Goal: Book appointment/travel/reservation

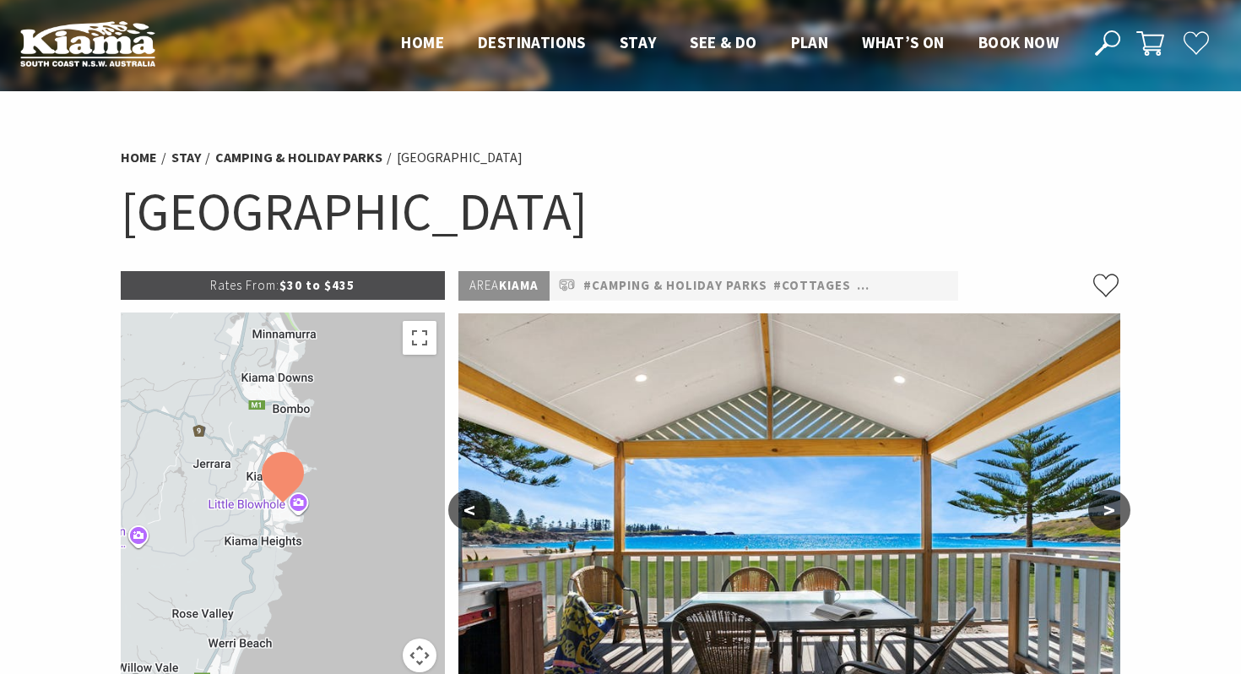
select select "3"
select select "2"
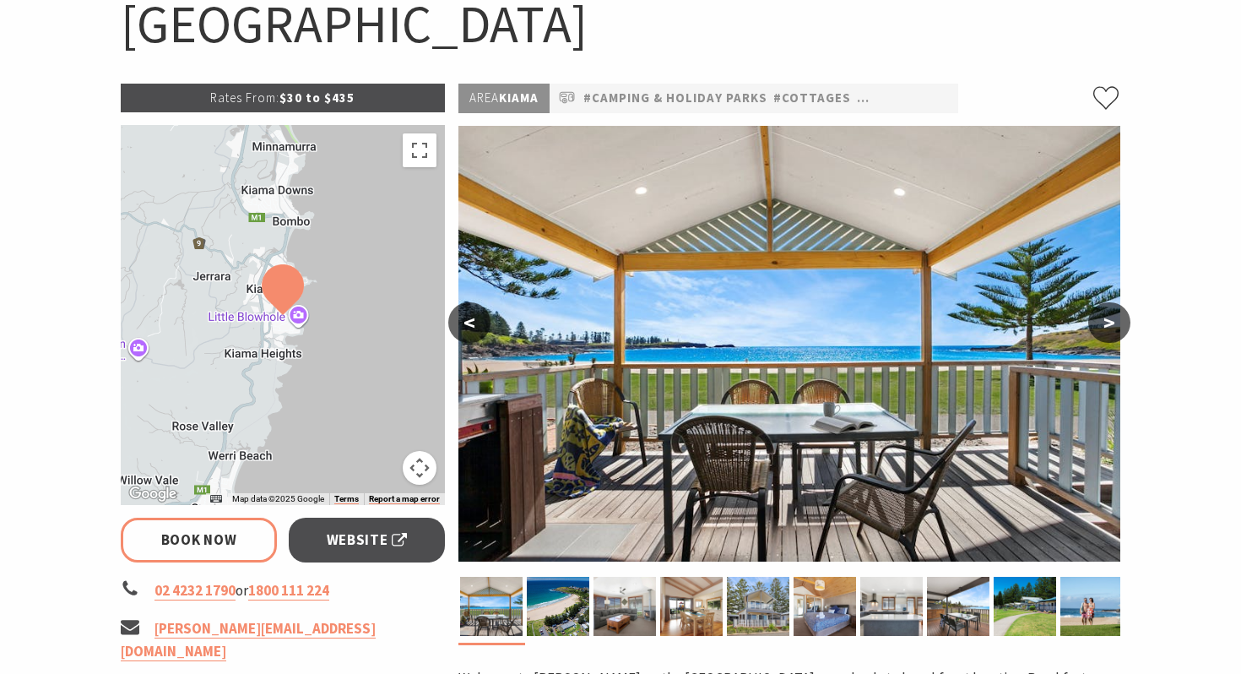
scroll to position [193, 0]
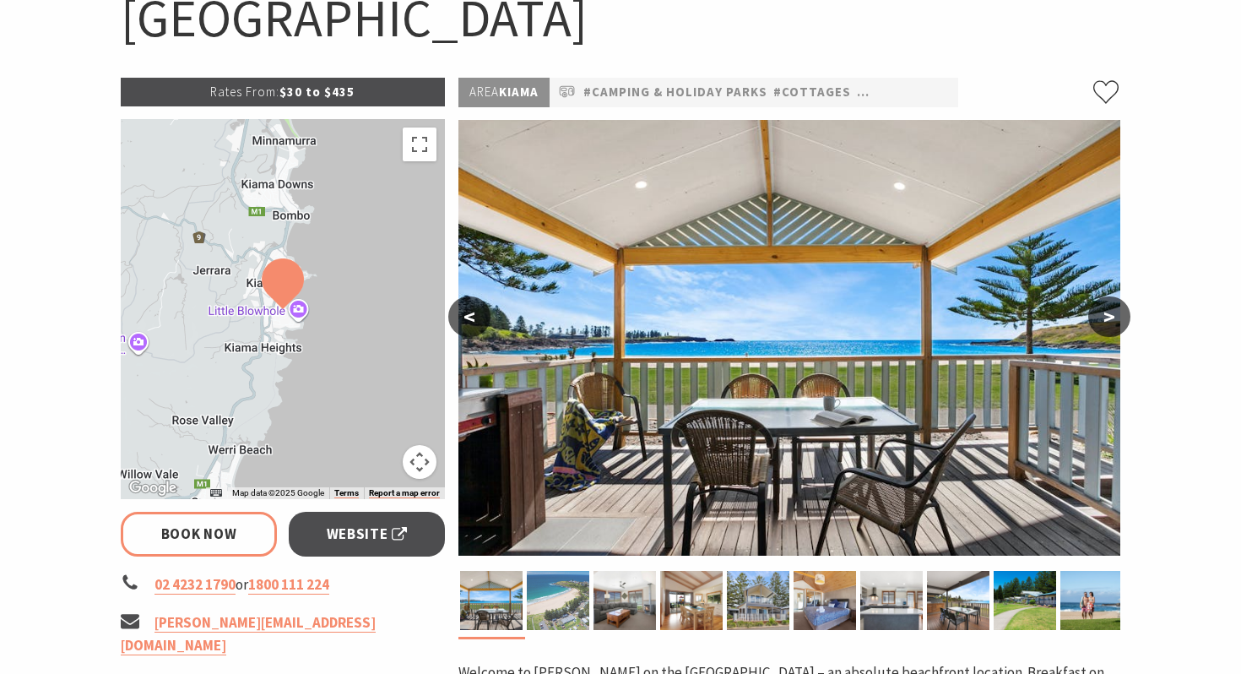
click at [556, 594] on img at bounding box center [558, 600] width 62 height 59
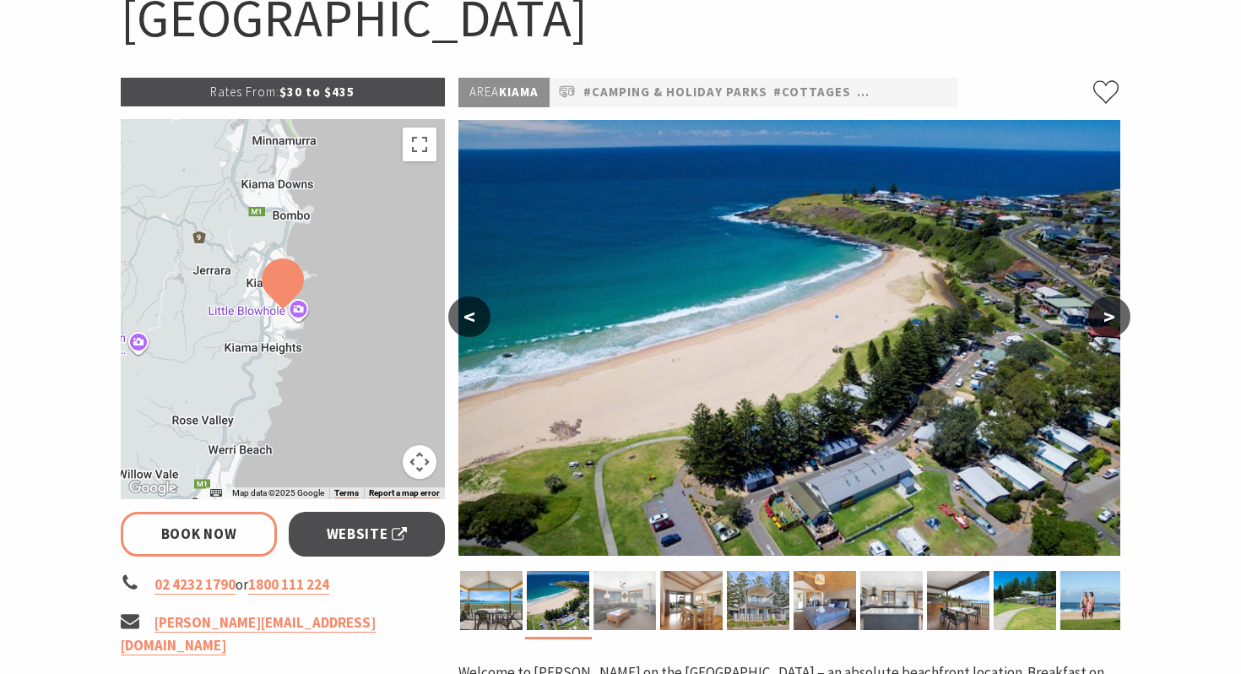
click at [634, 607] on img at bounding box center [624, 600] width 62 height 59
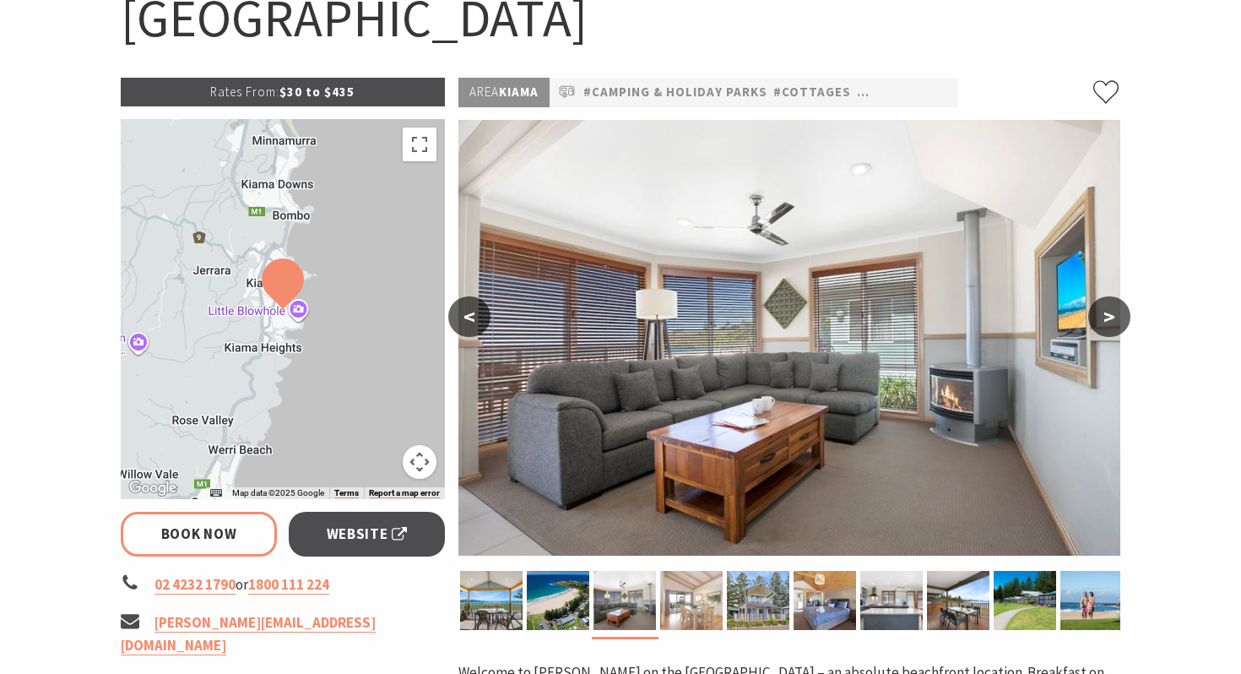
click at [687, 598] on img at bounding box center [691, 600] width 62 height 59
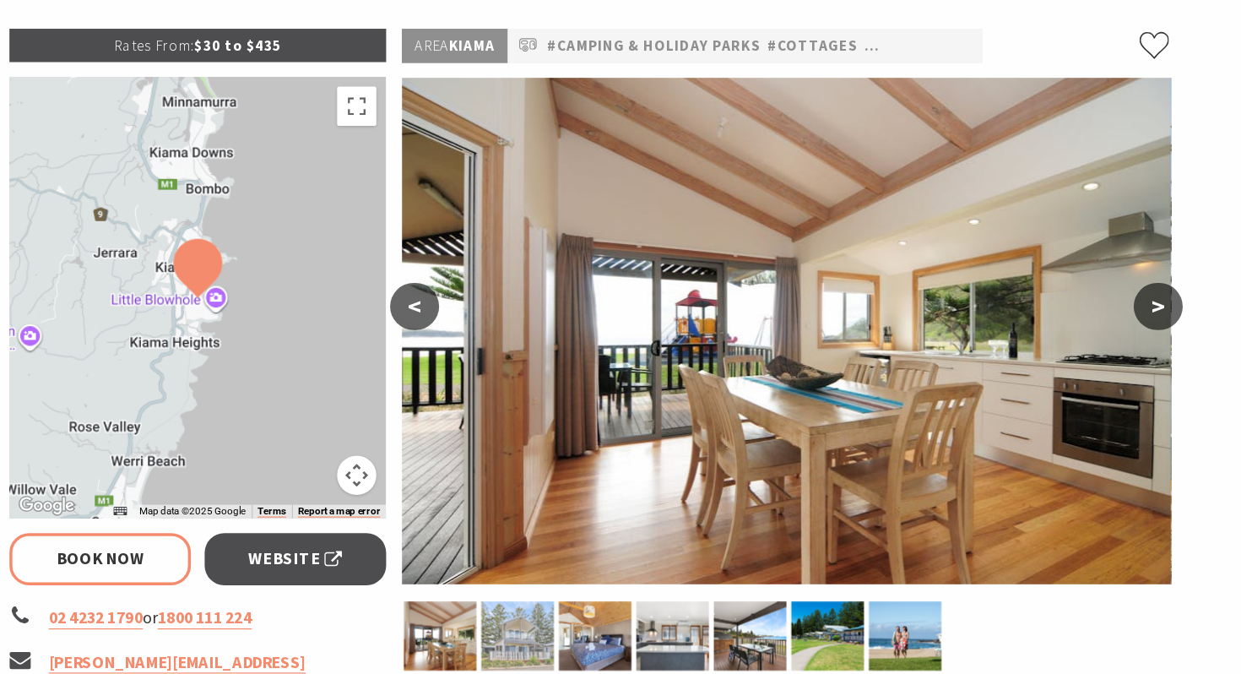
click at [539, 605] on img at bounding box center [558, 600] width 62 height 59
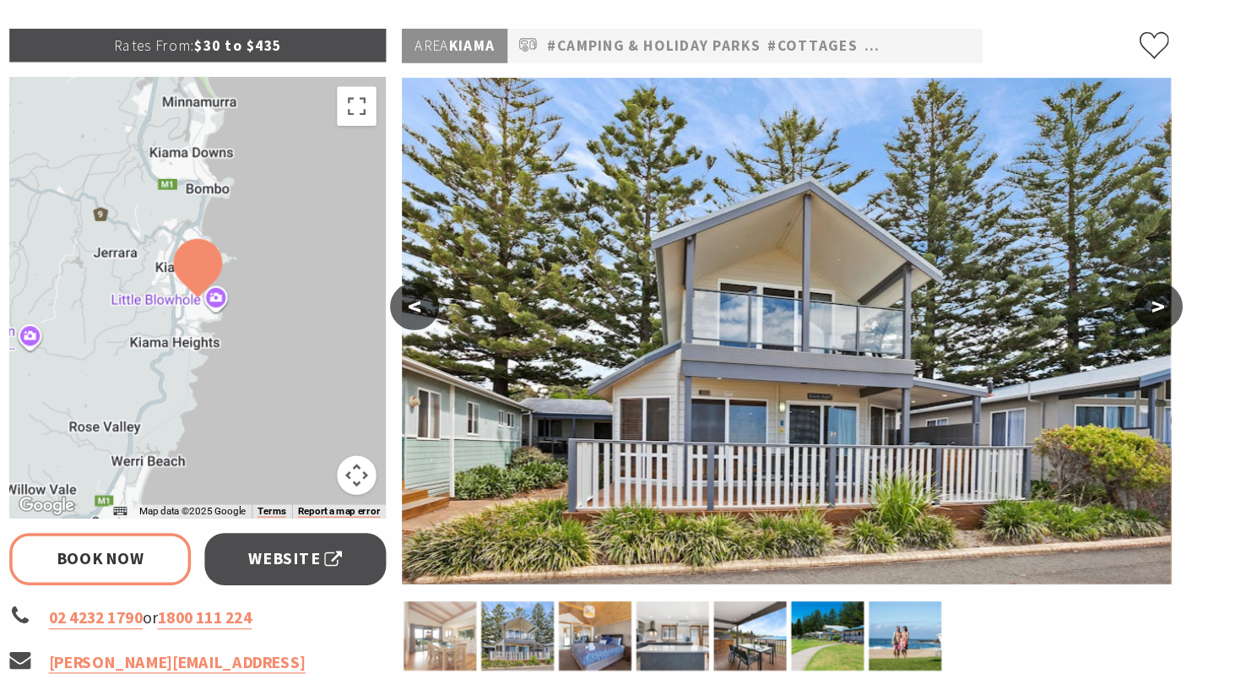
click at [483, 602] on img at bounding box center [491, 600] width 62 height 59
click at [497, 603] on img at bounding box center [491, 600] width 62 height 59
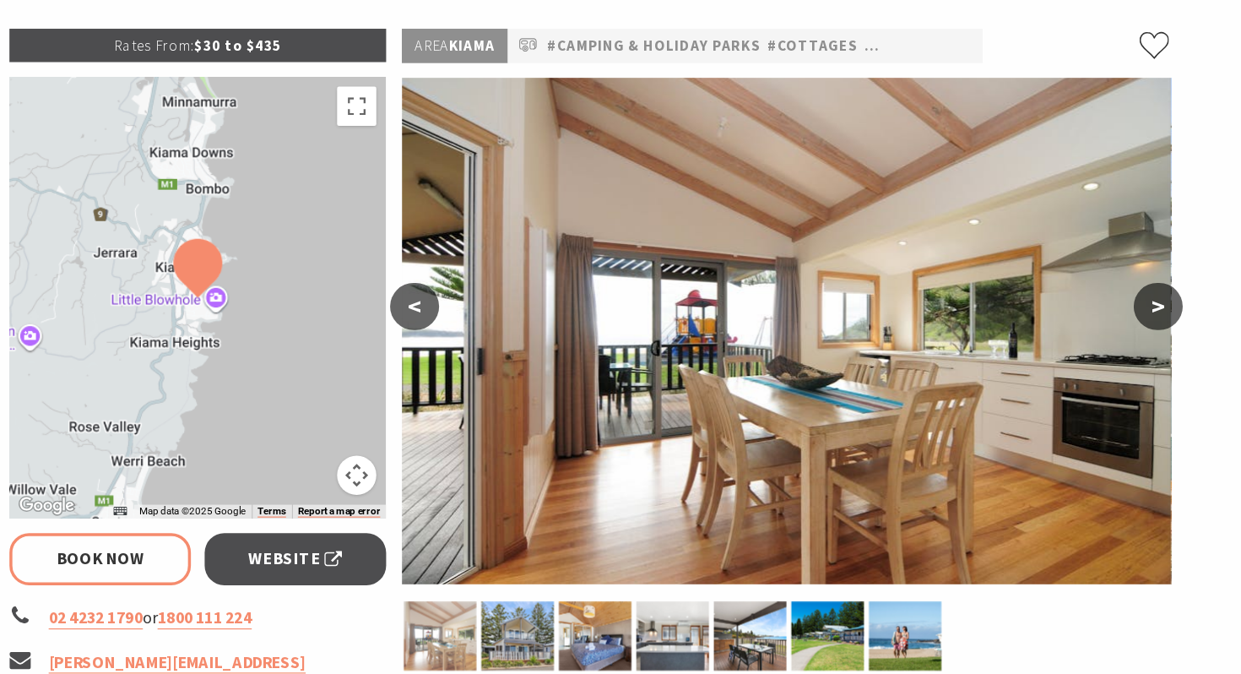
click at [509, 603] on img at bounding box center [491, 600] width 62 height 59
click at [564, 603] on img at bounding box center [558, 600] width 62 height 59
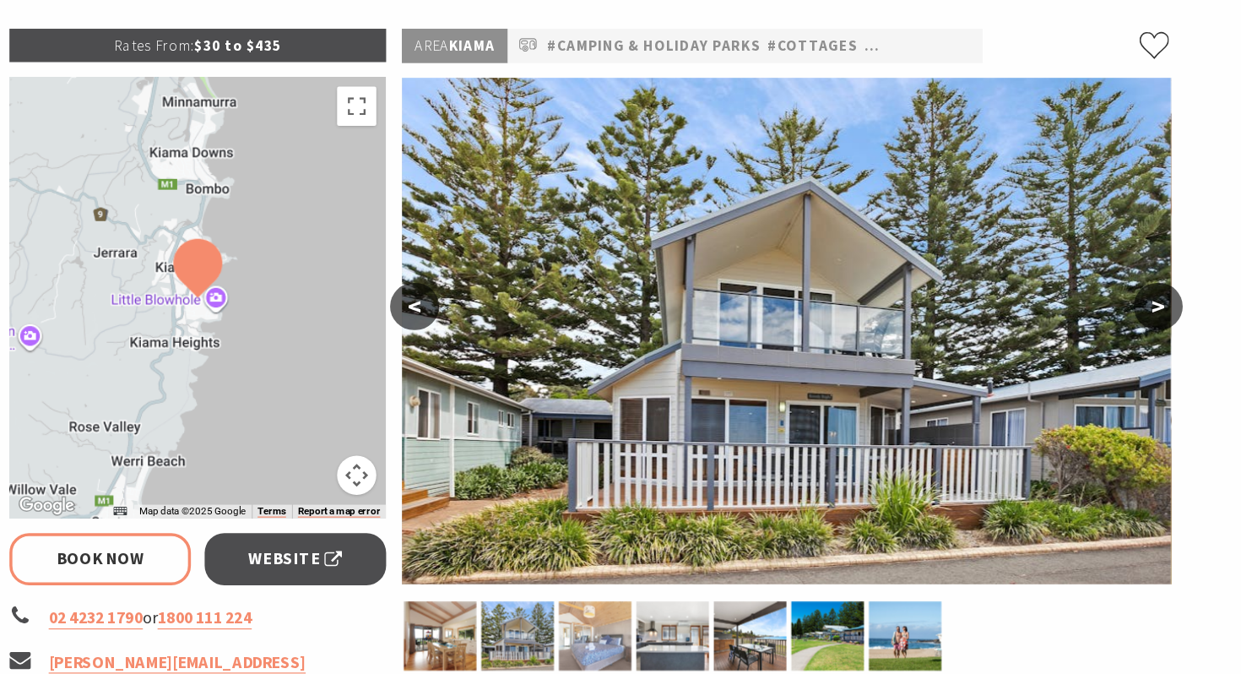
click at [605, 609] on img at bounding box center [624, 600] width 62 height 59
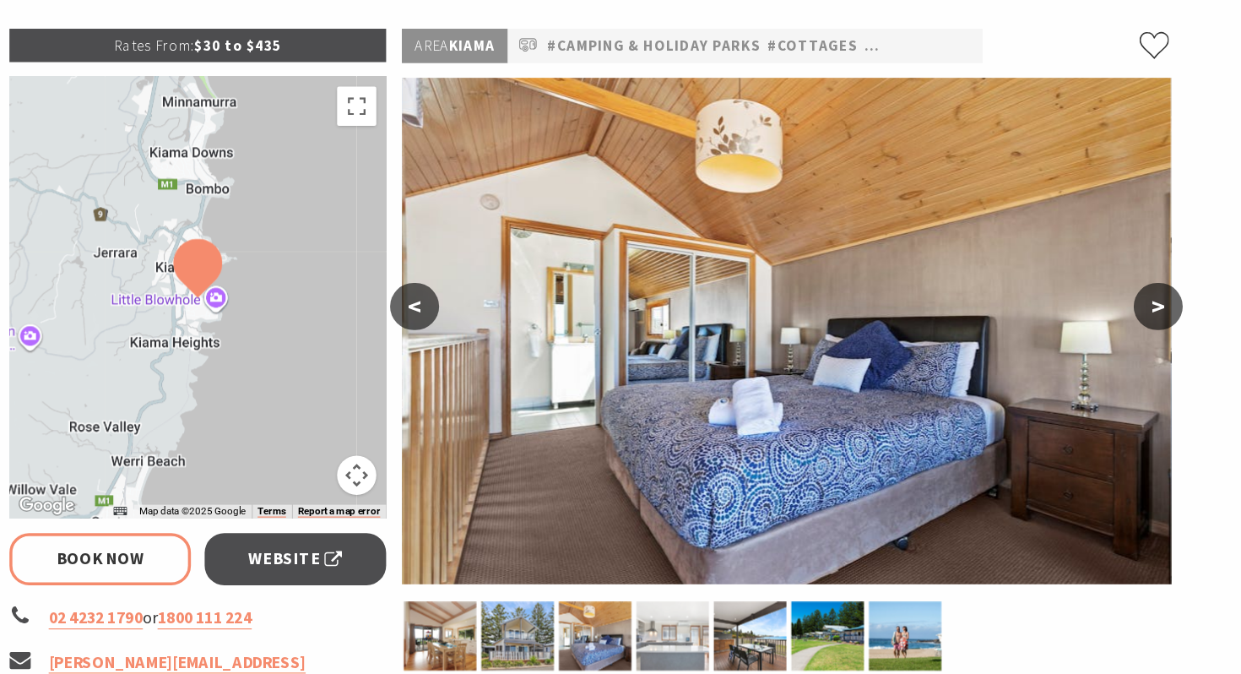
click at [676, 609] on img at bounding box center [691, 600] width 62 height 59
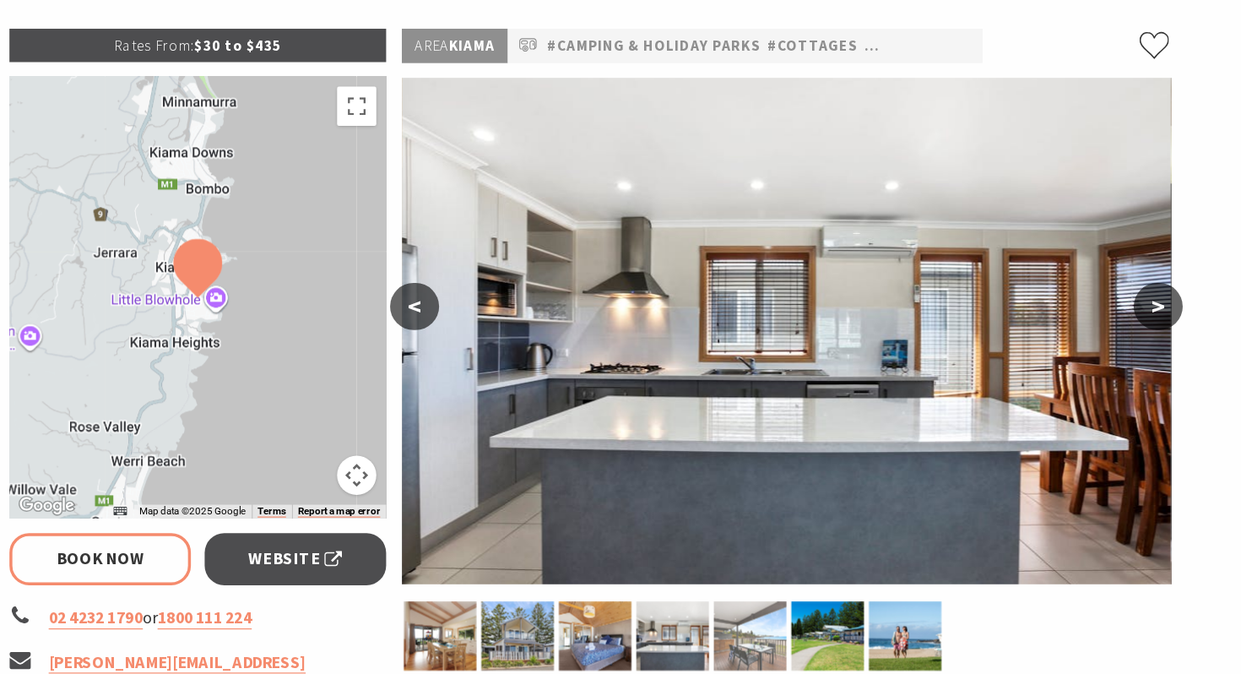
click at [746, 603] on img at bounding box center [758, 600] width 62 height 59
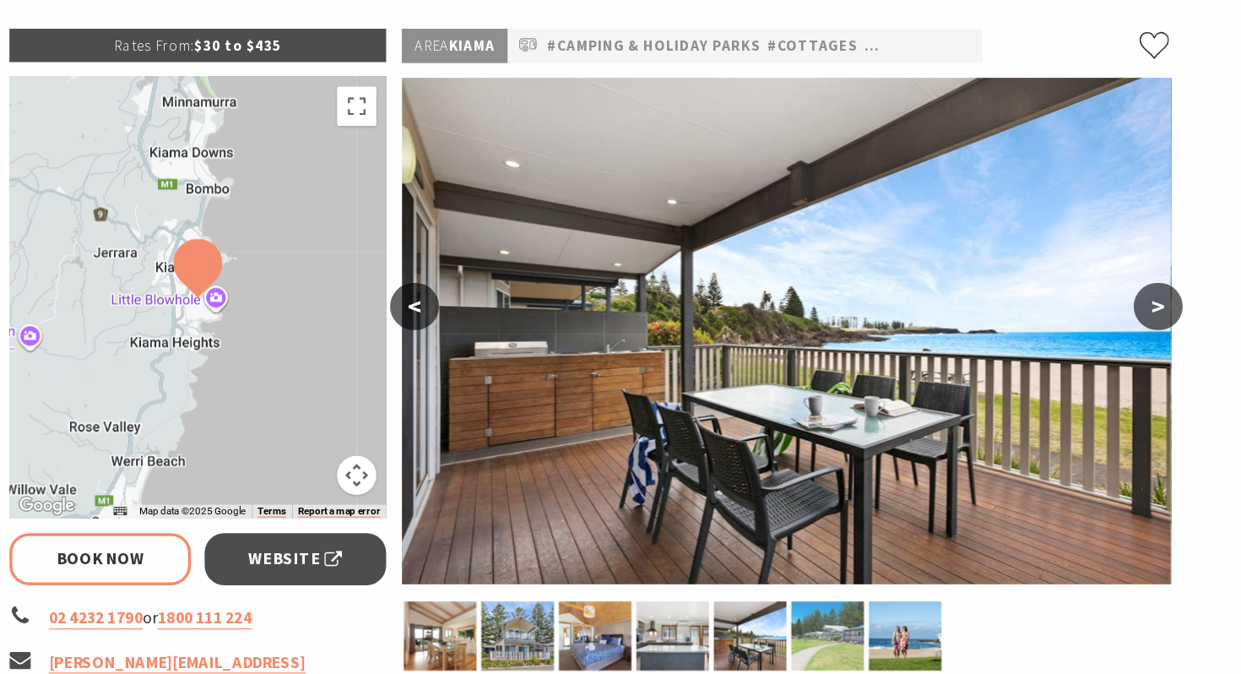
click at [812, 603] on img at bounding box center [824, 600] width 62 height 59
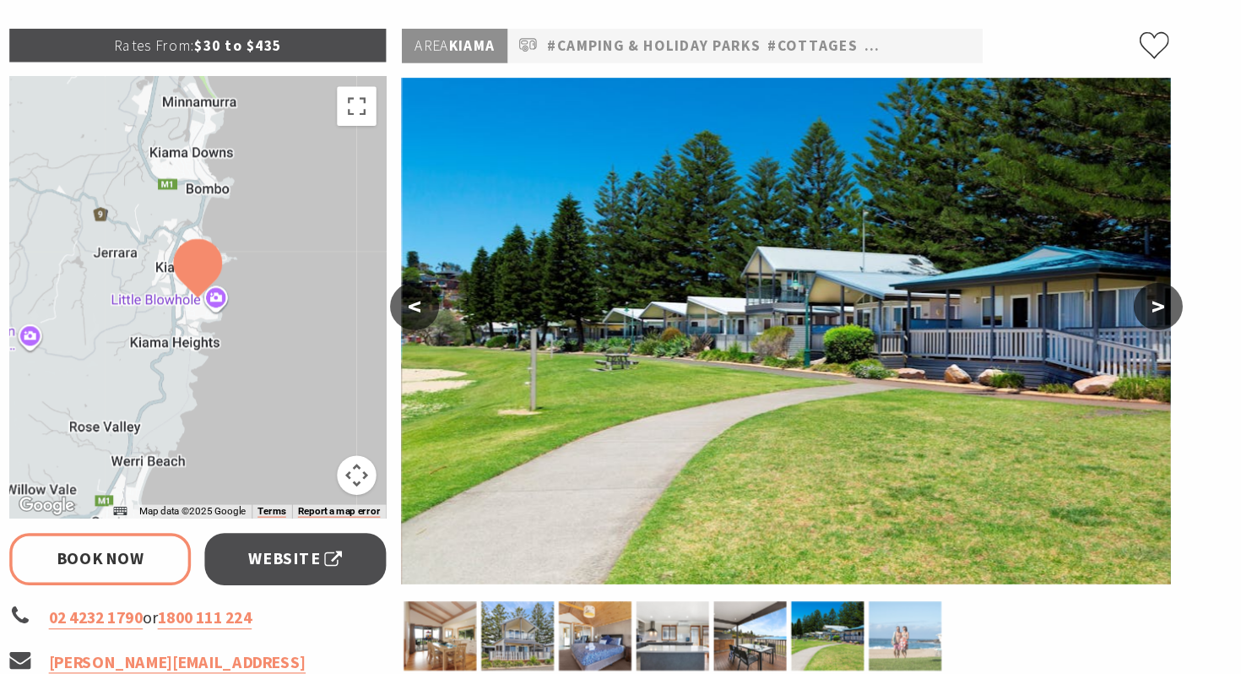
click at [918, 609] on img at bounding box center [891, 600] width 62 height 59
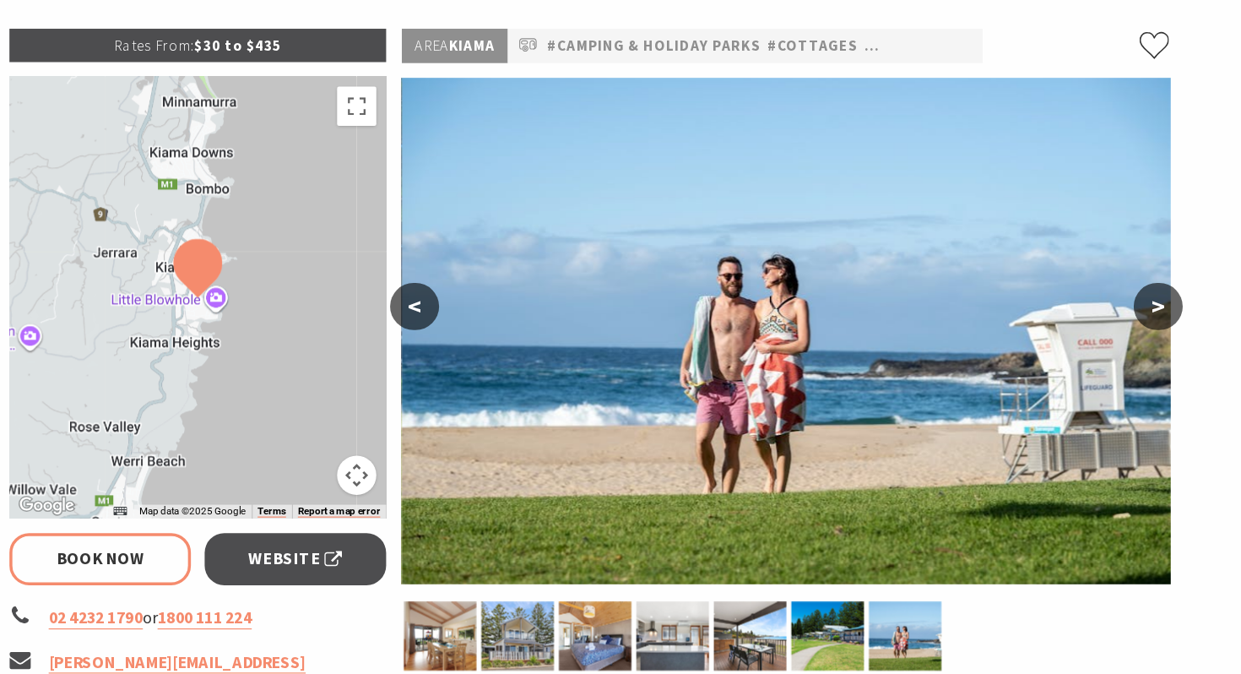
select select "3"
